Goal: Download file/media

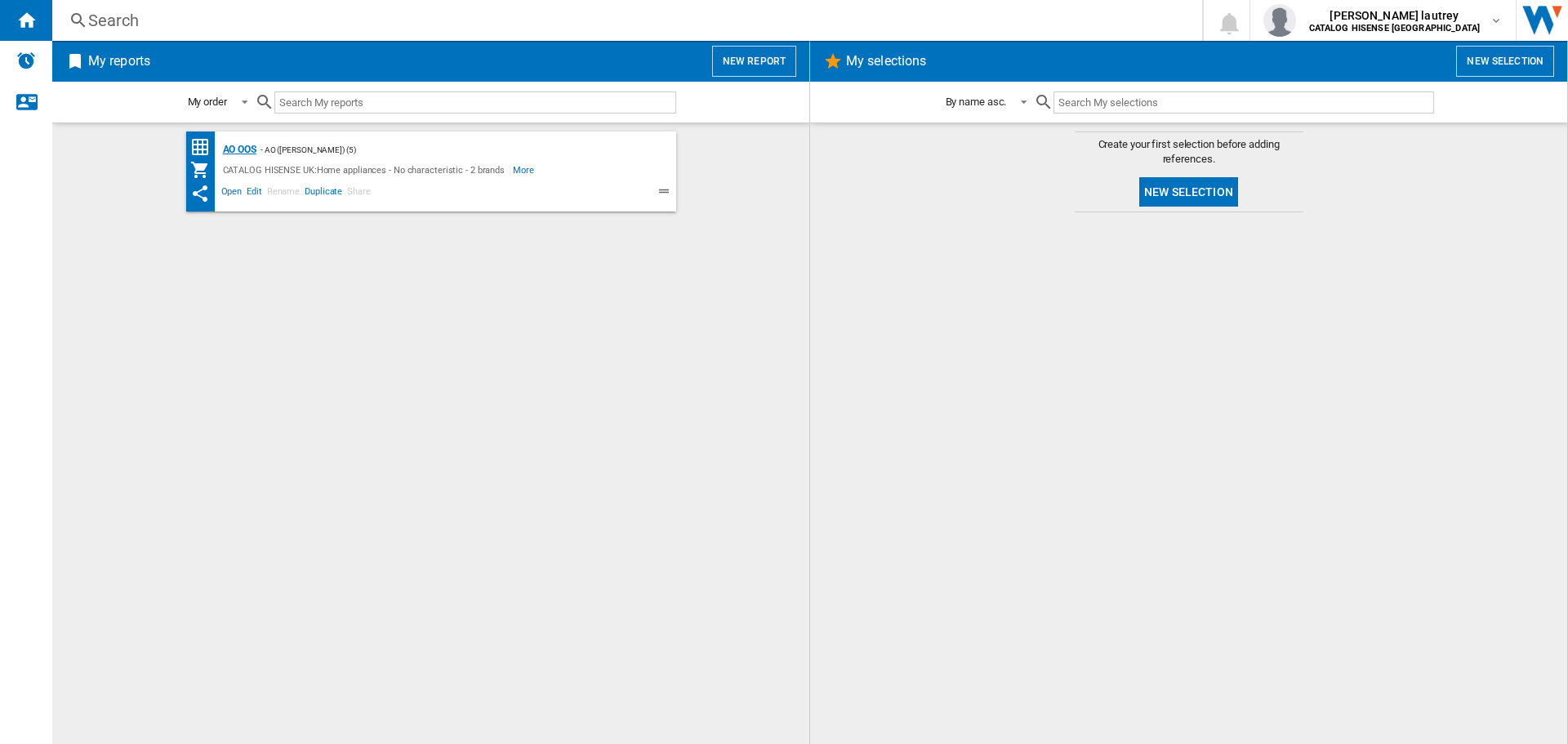
click at [250, 153] on div "AO OOS" at bounding box center [238, 150] width 38 height 21
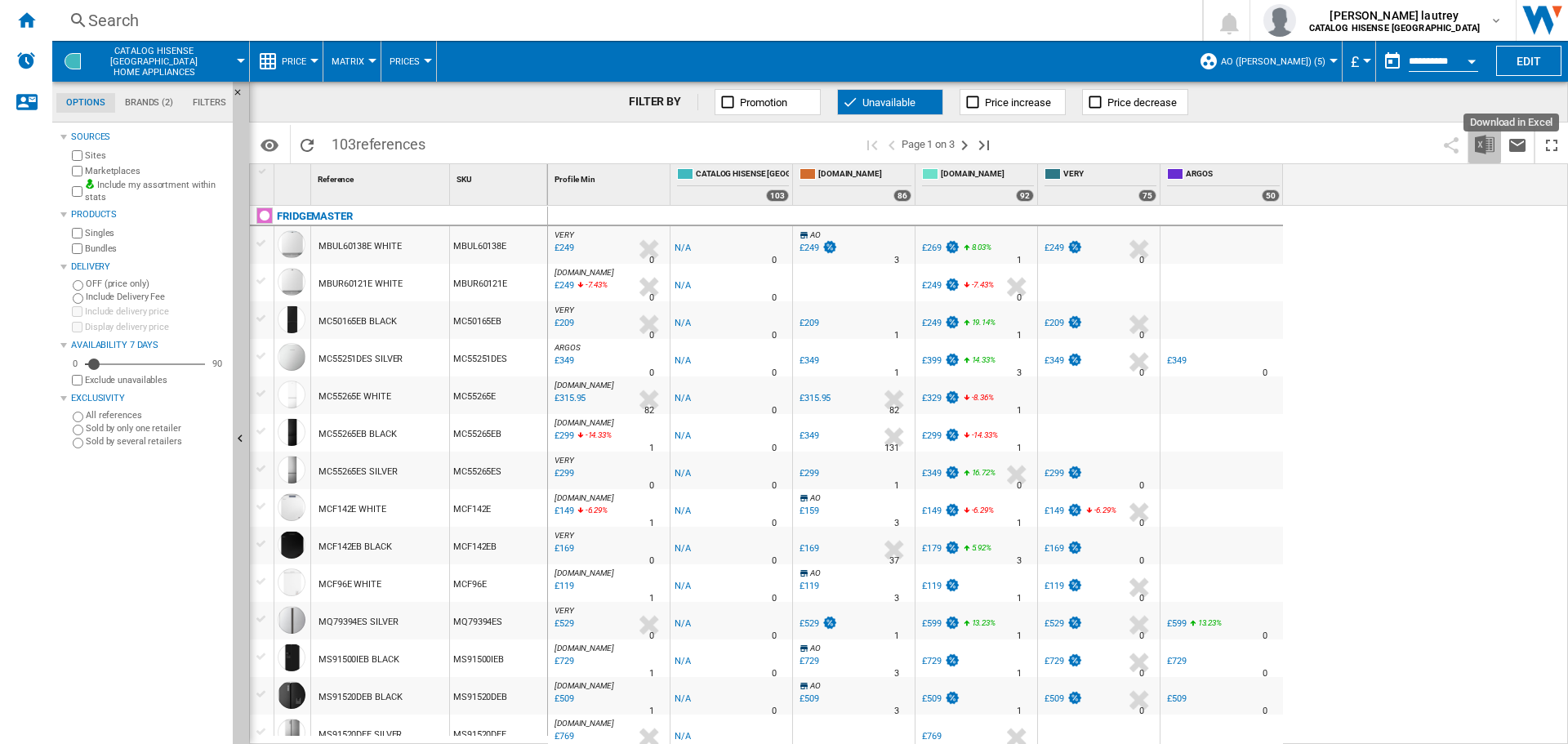
click at [1482, 140] on img "Download in Excel" at bounding box center [1485, 144] width 20 height 20
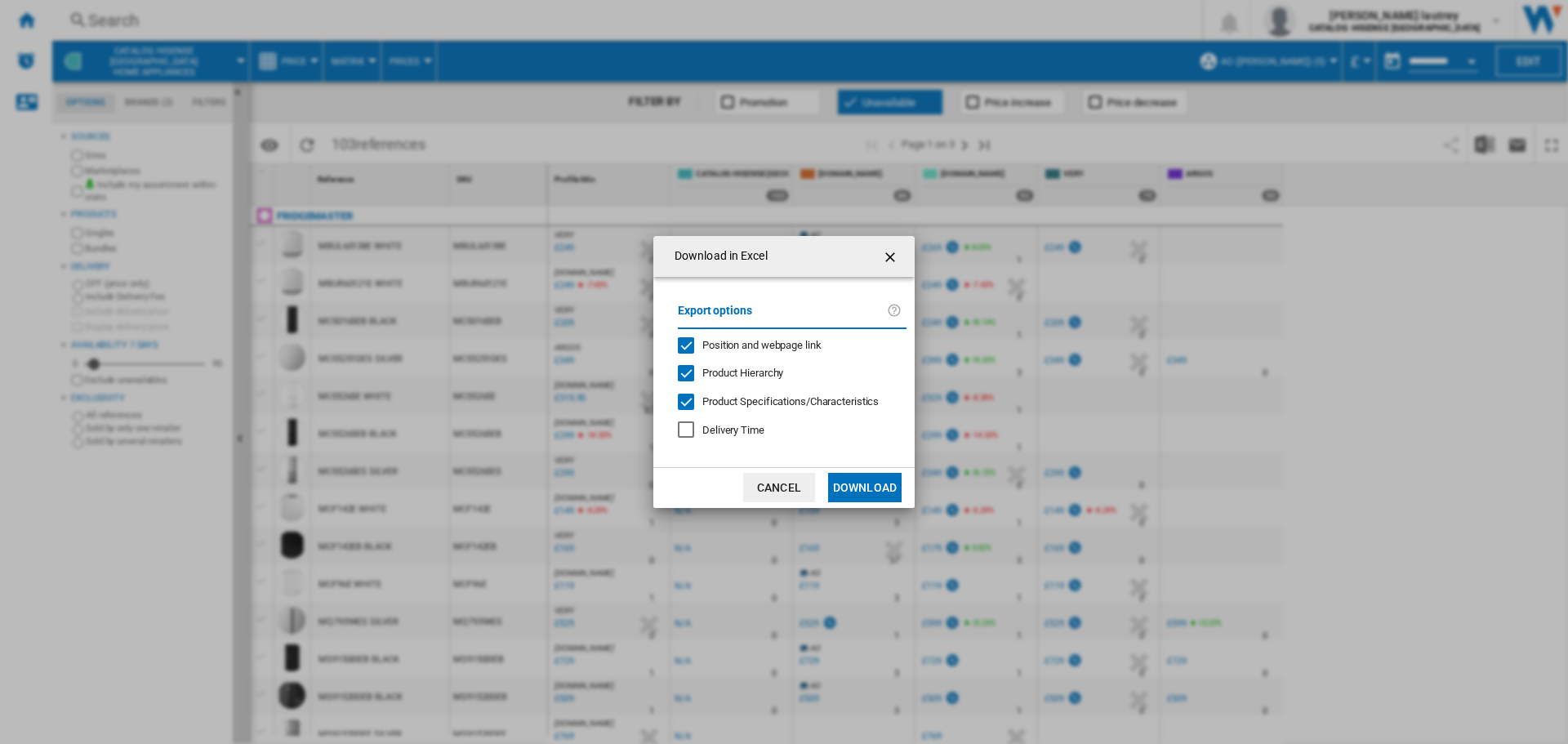
click at [707, 353] on div "Export options Position and webpage link Product Hierarchy Product Specificatio…" at bounding box center [792, 372] width 245 height 157
click at [716, 355] on div "Export options Position and webpage link Product Hierarchy Product Specificatio…" at bounding box center [792, 372] width 245 height 157
click at [716, 352] on div "Position and webpage link" at bounding box center [762, 346] width 119 height 15
click at [711, 379] on span "Product Hierarchy" at bounding box center [742, 372] width 81 height 12
click at [719, 400] on span "Product Specifications/Characteristics" at bounding box center [791, 401] width 176 height 12
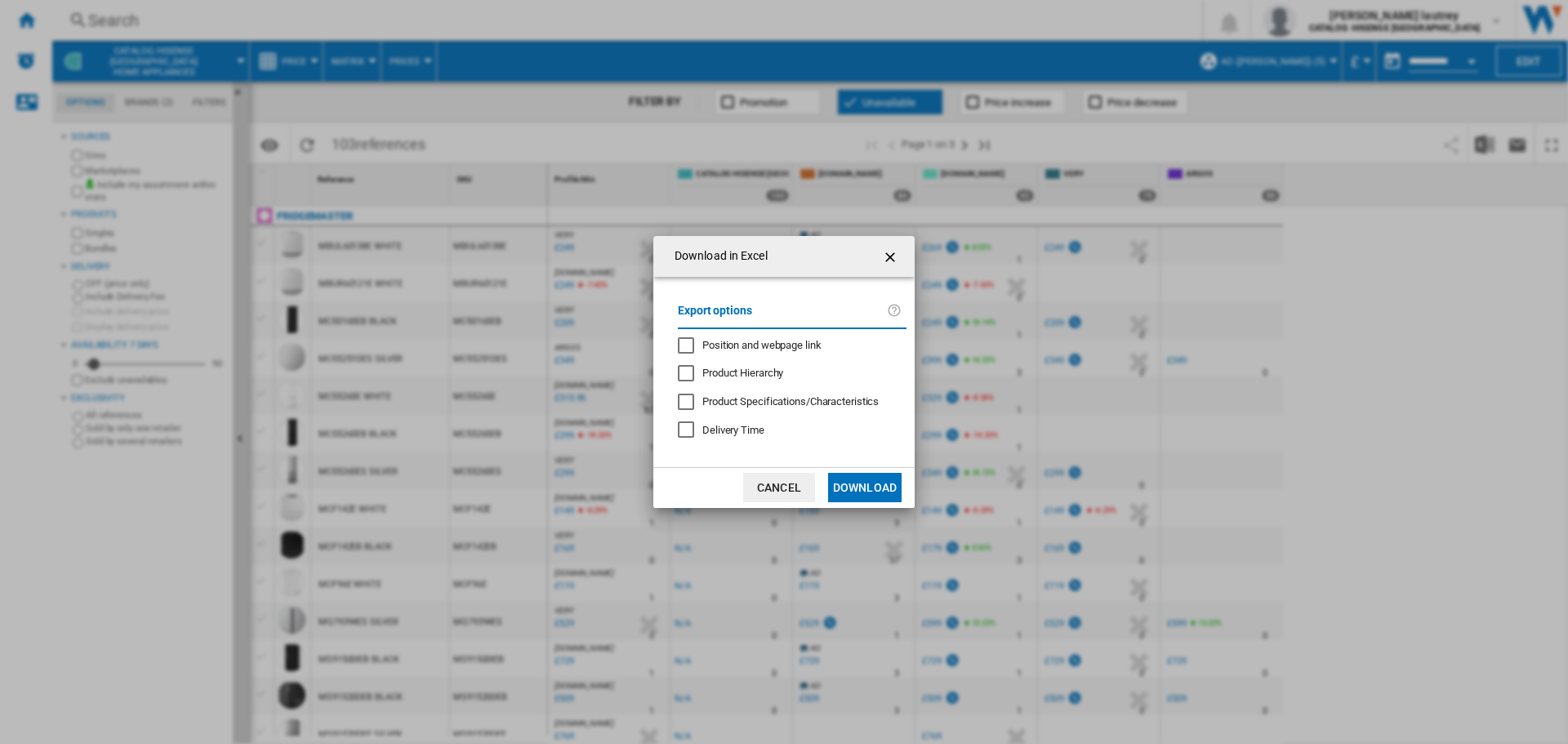
click at [866, 495] on button "Download" at bounding box center [865, 487] width 74 height 29
